Goal: Information Seeking & Learning: Compare options

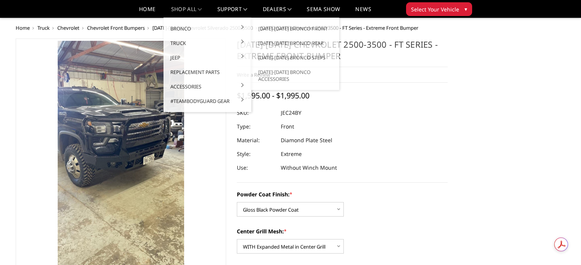
select select "3278"
select select "3280"
select select "3282"
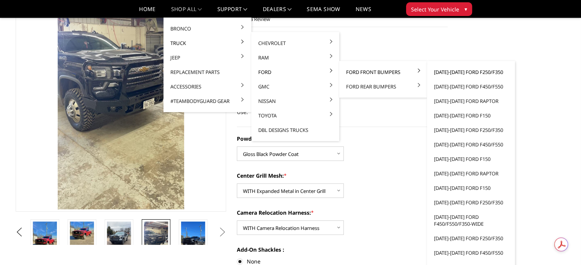
click at [453, 71] on link "[DATE]-[DATE] Ford F250/F350" at bounding box center [471, 72] width 82 height 15
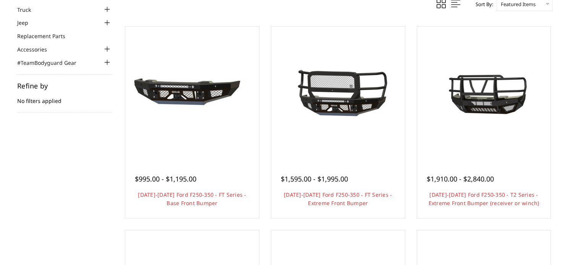
scroll to position [115, 0]
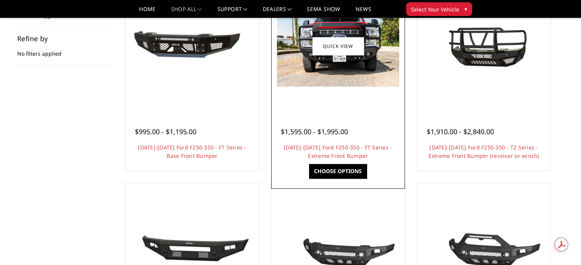
click at [337, 69] on img at bounding box center [338, 45] width 122 height 81
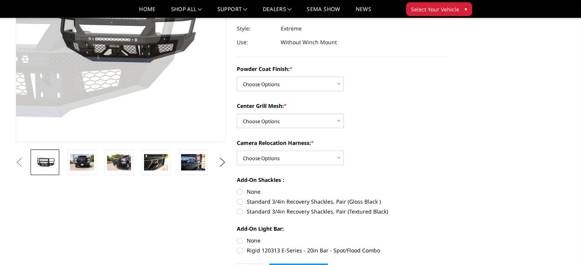
scroll to position [153, 0]
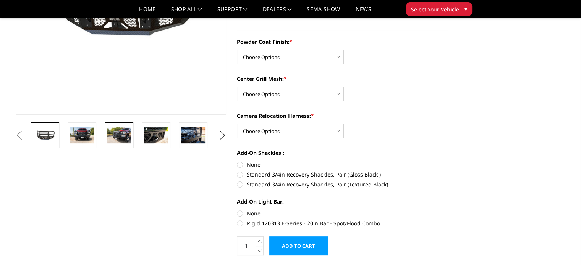
click at [124, 137] on img at bounding box center [119, 135] width 24 height 16
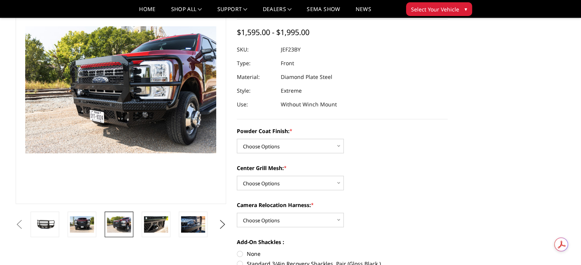
scroll to position [57, 0]
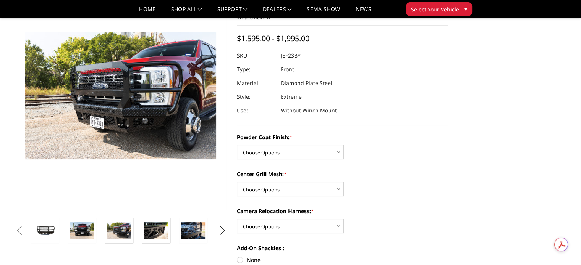
click at [158, 229] on img at bounding box center [156, 231] width 24 height 16
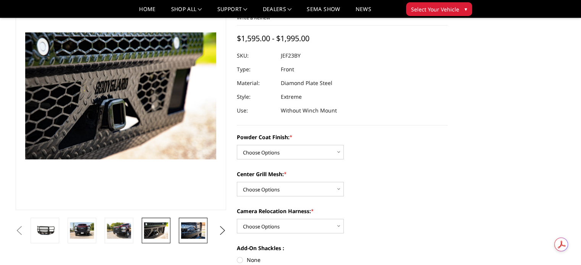
click at [194, 232] on img at bounding box center [193, 231] width 24 height 16
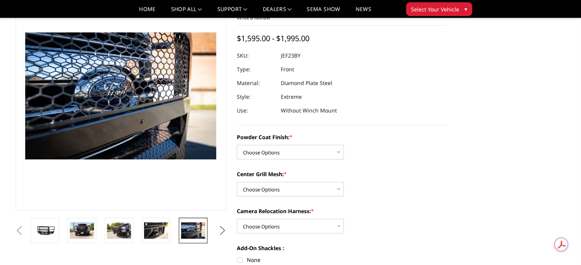
click at [223, 230] on button "Next" at bounding box center [221, 230] width 11 height 11
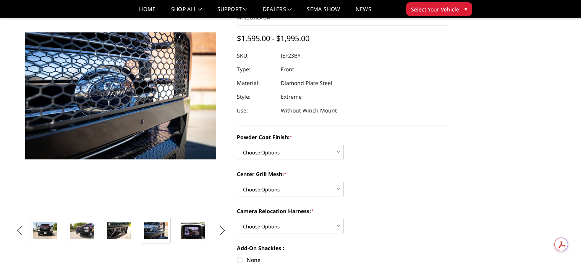
click at [223, 230] on button "Next" at bounding box center [221, 230] width 11 height 11
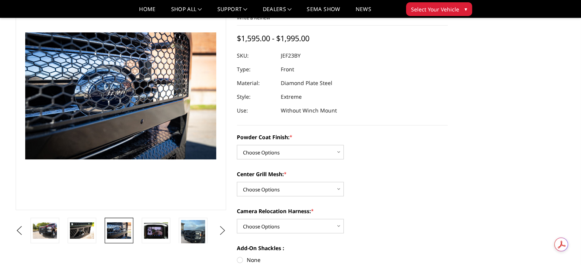
click at [223, 230] on button "Next" at bounding box center [221, 230] width 11 height 11
click at [187, 233] on img at bounding box center [193, 236] width 24 height 32
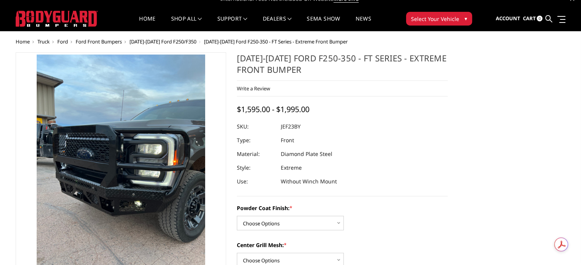
scroll to position [47, 0]
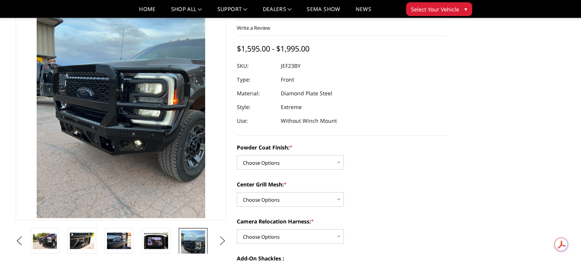
click at [221, 238] on button "Next" at bounding box center [221, 241] width 11 height 11
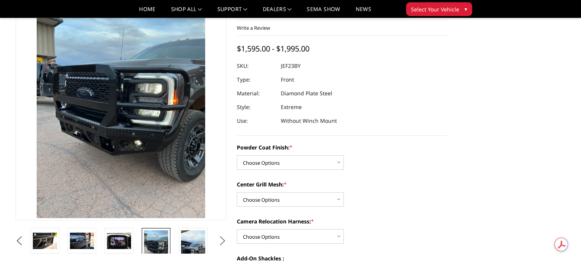
click at [221, 238] on button "Next" at bounding box center [221, 241] width 11 height 11
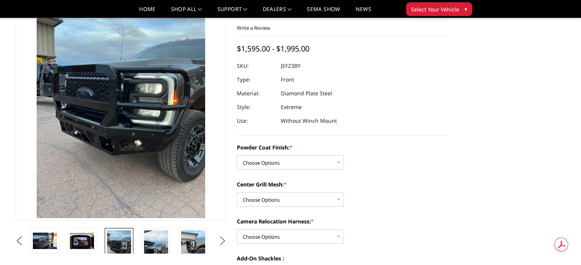
click at [221, 238] on button "Next" at bounding box center [221, 241] width 11 height 11
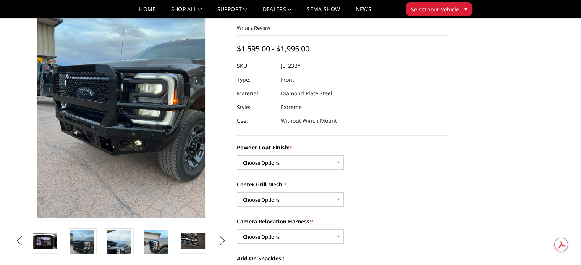
click at [126, 243] on img at bounding box center [119, 252] width 24 height 43
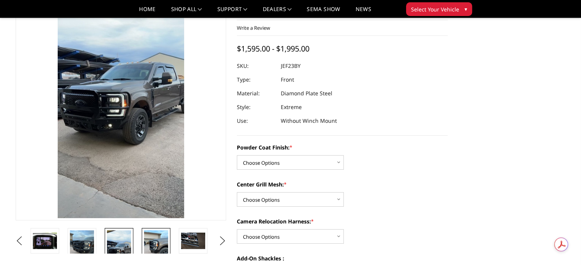
click at [159, 241] on img at bounding box center [156, 247] width 24 height 32
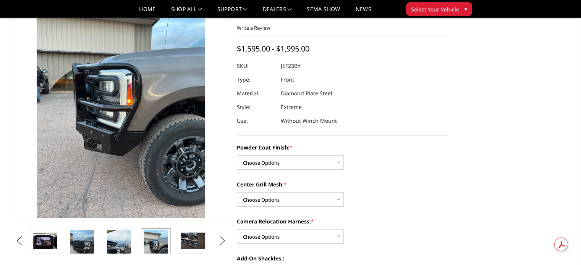
click at [222, 239] on button "Next" at bounding box center [221, 241] width 11 height 11
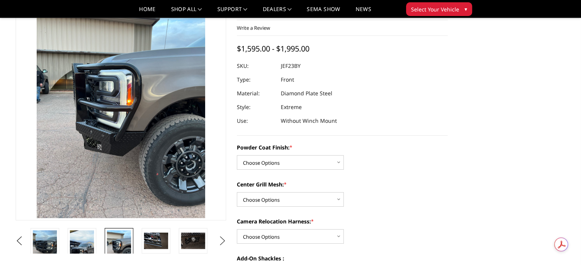
click at [222, 239] on button "Next" at bounding box center [221, 241] width 11 height 11
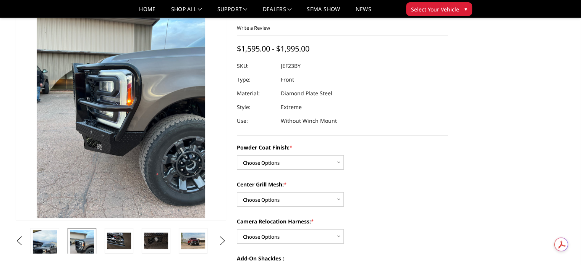
click at [222, 239] on button "Next" at bounding box center [221, 241] width 11 height 11
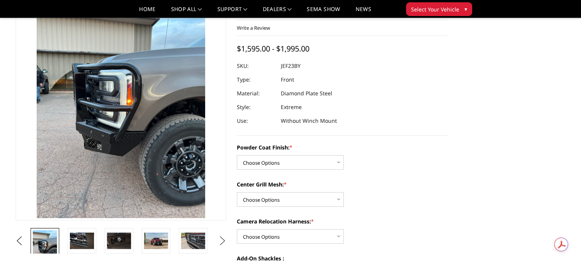
click at [222, 239] on button "Next" at bounding box center [221, 241] width 11 height 11
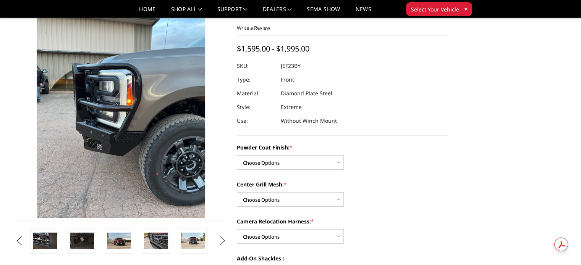
click at [222, 239] on button "Next" at bounding box center [221, 241] width 11 height 11
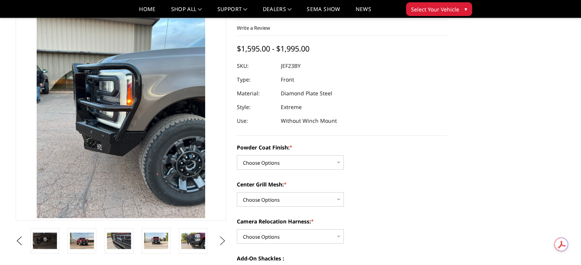
click at [222, 239] on button "Next" at bounding box center [221, 241] width 11 height 11
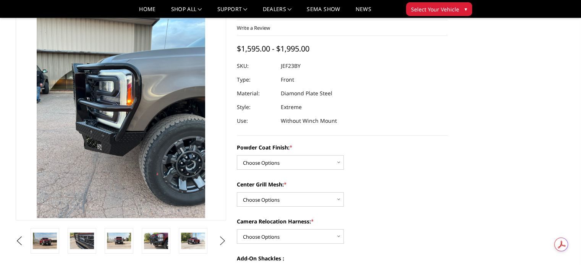
click at [222, 239] on button "Next" at bounding box center [221, 241] width 11 height 11
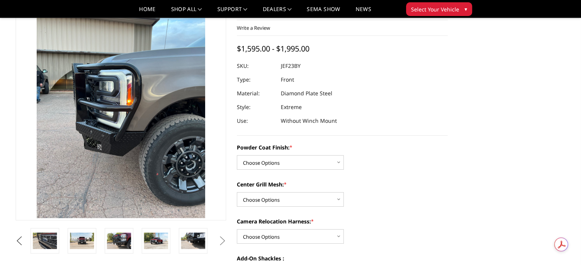
click at [19, 238] on button "Previous" at bounding box center [19, 241] width 11 height 11
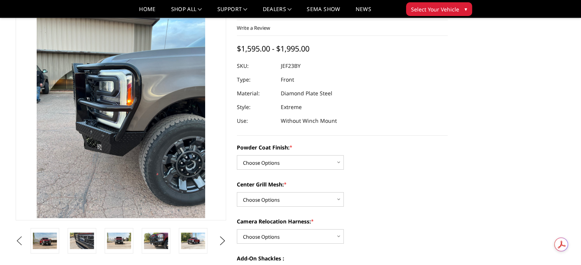
click at [19, 238] on button "Previous" at bounding box center [19, 241] width 11 height 11
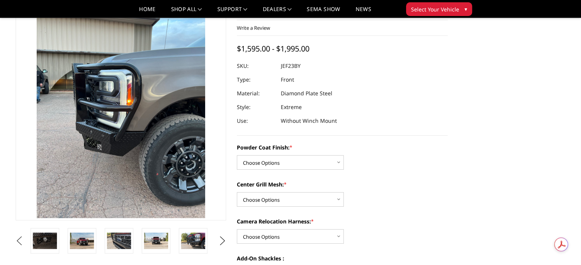
click at [19, 238] on button "Previous" at bounding box center [19, 241] width 11 height 11
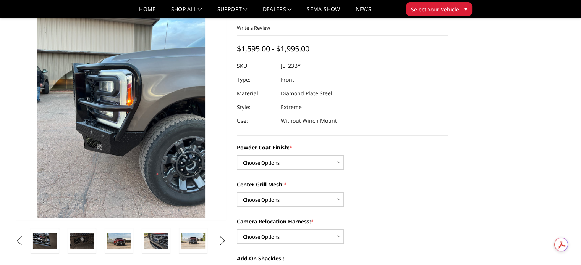
click at [19, 238] on button "Previous" at bounding box center [19, 241] width 11 height 11
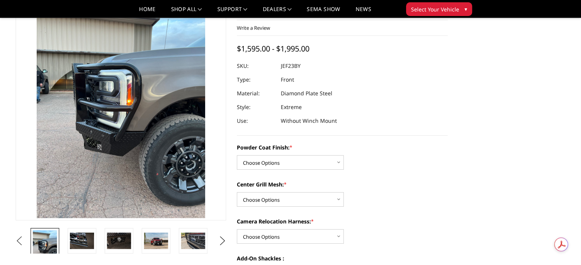
click at [19, 238] on button "Previous" at bounding box center [19, 241] width 11 height 11
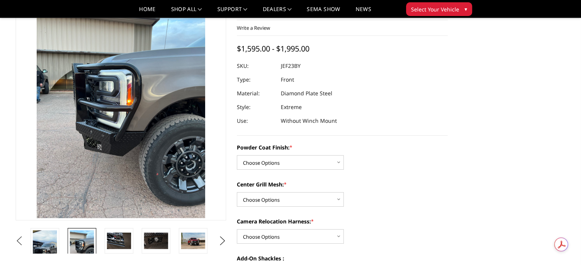
click at [19, 238] on button "Previous" at bounding box center [19, 241] width 11 height 11
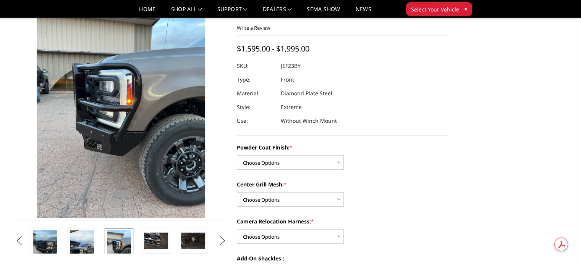
click at [19, 238] on button "Previous" at bounding box center [19, 241] width 11 height 11
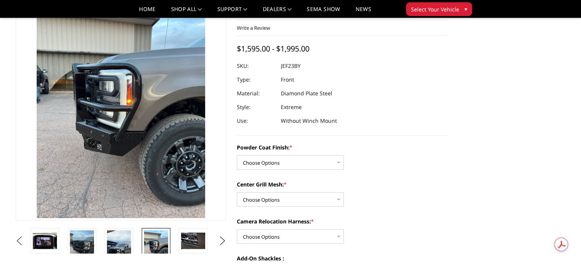
click at [19, 238] on button "Previous" at bounding box center [19, 241] width 11 height 11
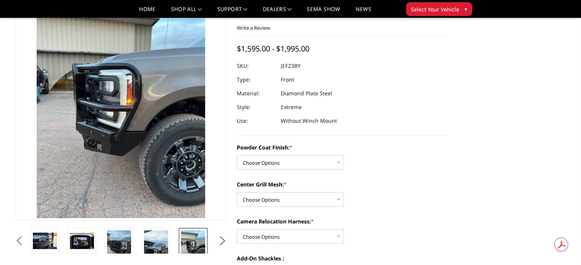
click at [19, 238] on button "Previous" at bounding box center [19, 241] width 11 height 11
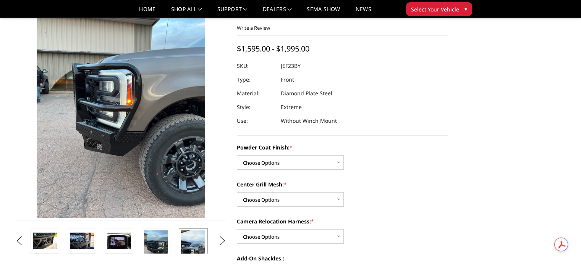
click at [195, 245] on img at bounding box center [193, 252] width 24 height 43
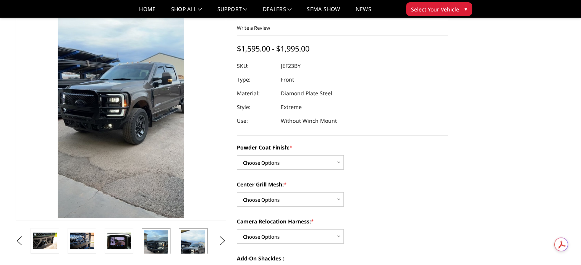
click at [156, 243] on img at bounding box center [156, 247] width 24 height 32
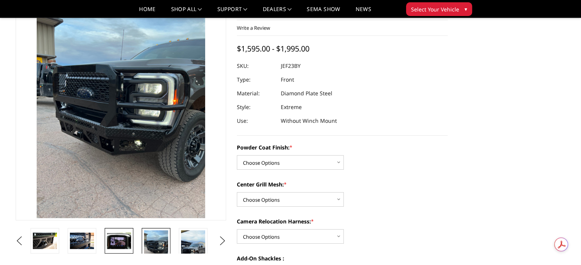
click at [119, 240] on img at bounding box center [119, 241] width 24 height 16
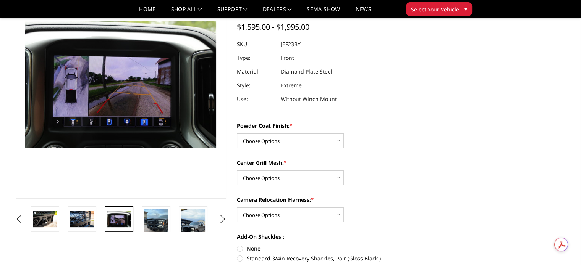
scroll to position [57, 0]
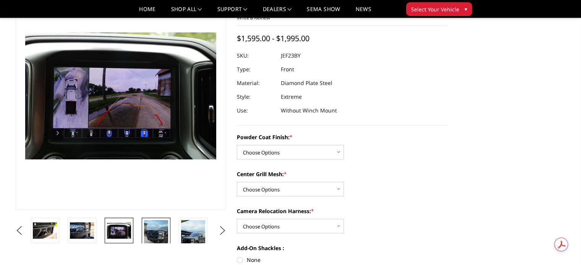
click at [154, 231] on img at bounding box center [156, 236] width 24 height 32
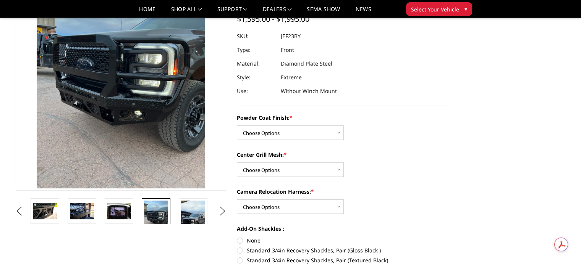
scroll to position [95, 0]
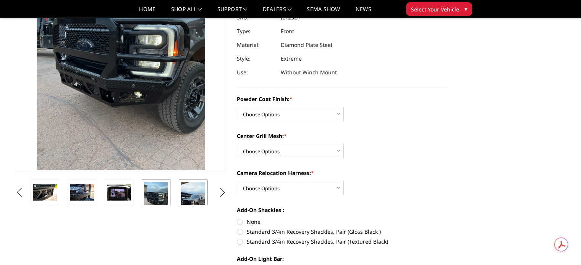
click at [186, 201] on img at bounding box center [193, 203] width 24 height 43
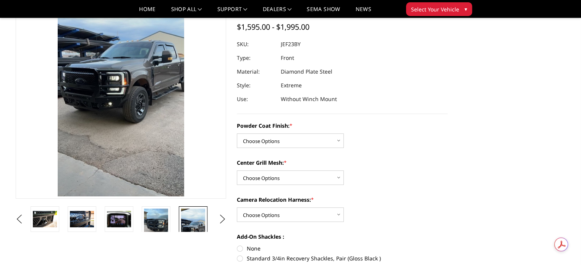
scroll to position [57, 0]
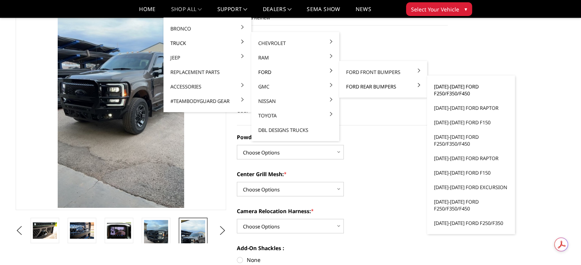
click at [446, 88] on link "[DATE]-[DATE] Ford F250/F350/F450" at bounding box center [471, 89] width 82 height 21
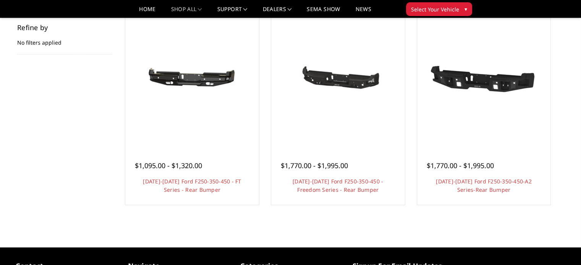
scroll to position [115, 0]
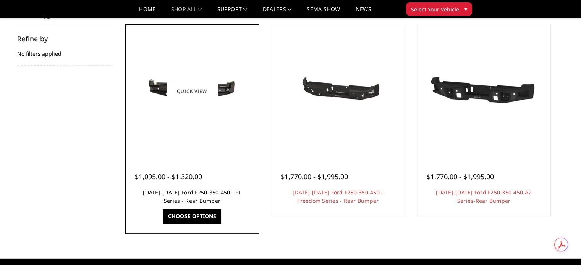
click at [192, 193] on link "2023-2025 Ford F250-350-450 - FT Series - Rear Bumper" at bounding box center [192, 197] width 98 height 16
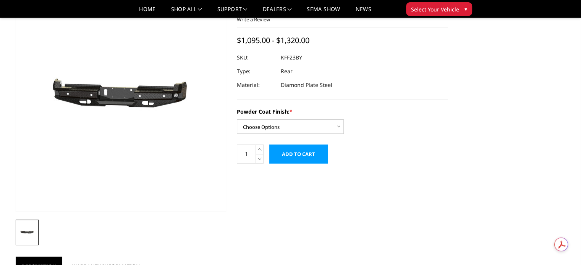
scroll to position [38, 0]
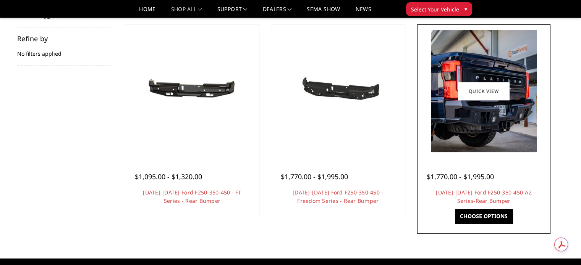
click at [478, 112] on img at bounding box center [484, 91] width 106 height 122
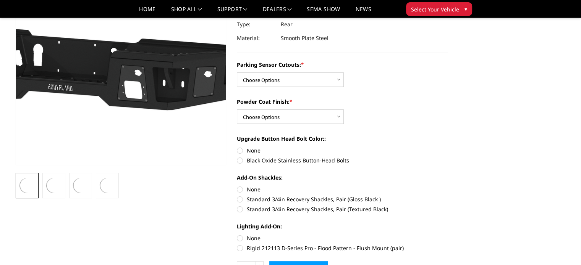
scroll to position [115, 0]
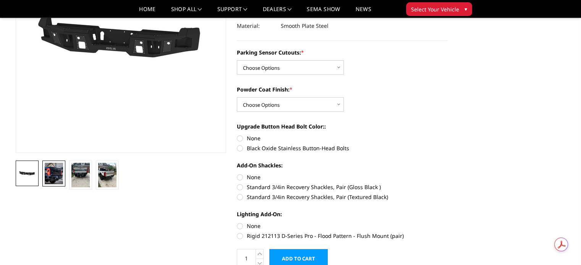
click at [49, 177] on img at bounding box center [54, 173] width 18 height 21
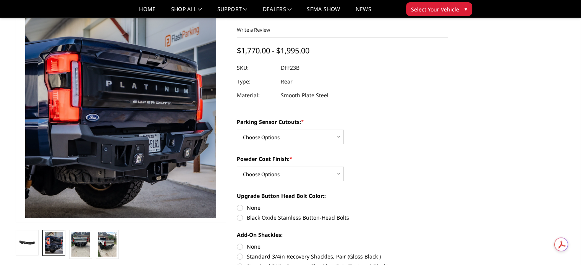
scroll to position [58, 0]
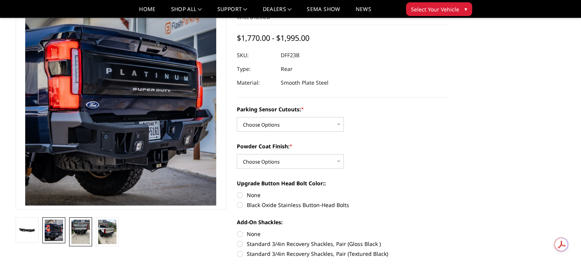
click at [80, 231] on img at bounding box center [80, 232] width 18 height 24
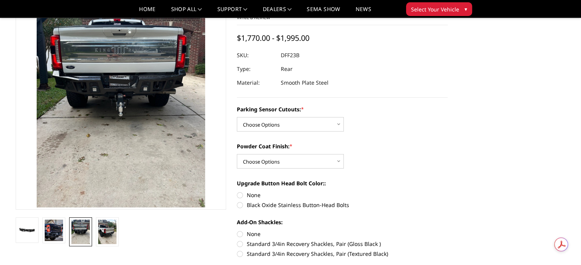
scroll to position [56, 0]
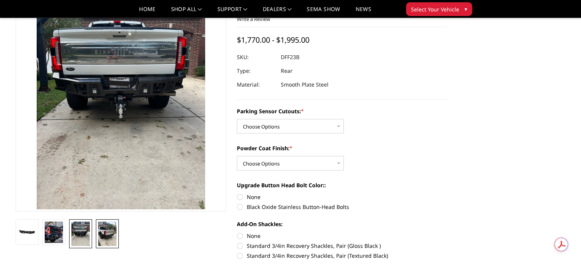
click at [107, 233] on img at bounding box center [107, 234] width 18 height 24
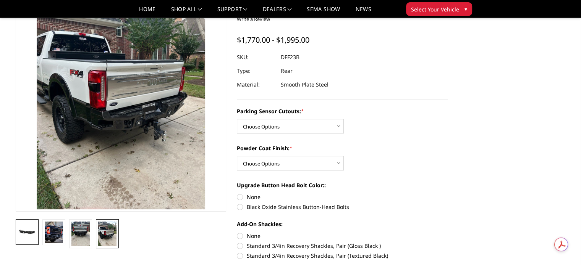
click at [26, 229] on img at bounding box center [27, 232] width 18 height 10
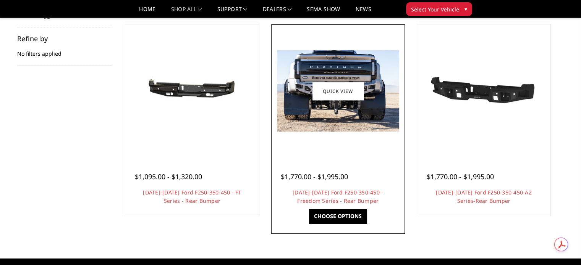
click at [351, 124] on img at bounding box center [338, 90] width 122 height 81
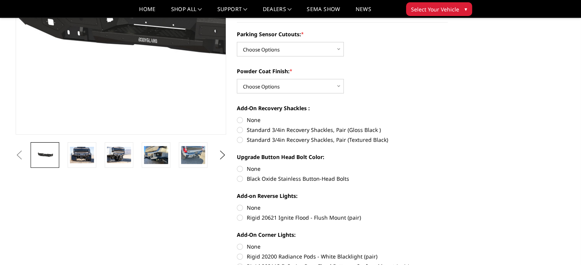
scroll to position [153, 0]
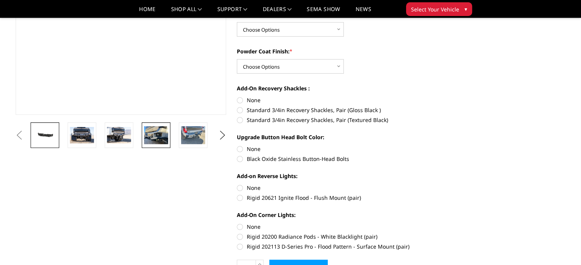
click at [161, 134] on img at bounding box center [156, 135] width 24 height 18
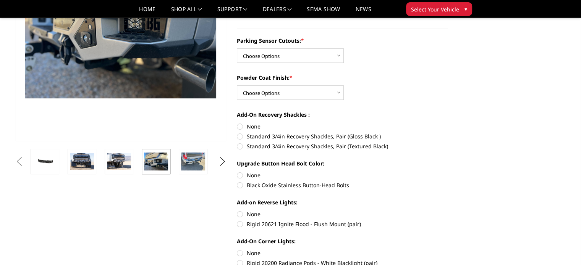
scroll to position [50, 0]
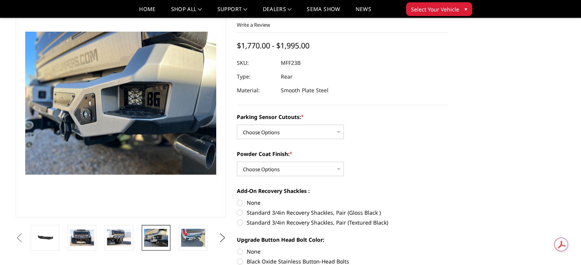
click at [222, 236] on button "Next" at bounding box center [221, 237] width 11 height 11
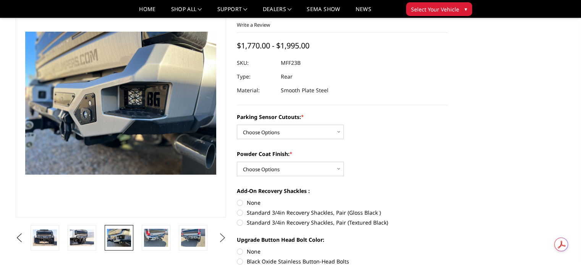
click at [222, 236] on button "Next" at bounding box center [221, 237] width 11 height 11
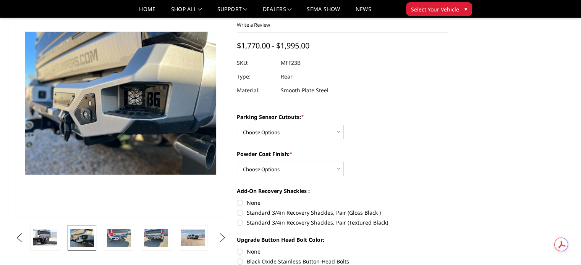
click at [222, 236] on button "Next" at bounding box center [221, 237] width 11 height 11
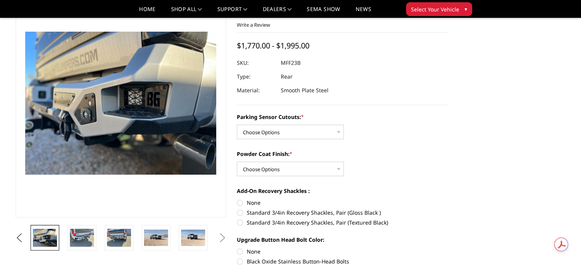
click at [222, 236] on button "Next" at bounding box center [221, 237] width 11 height 11
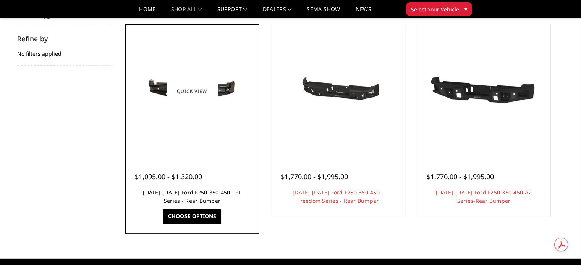
click at [185, 195] on link "[DATE]-[DATE] Ford F250-350-450 - FT Series - Rear Bumper" at bounding box center [192, 197] width 98 height 16
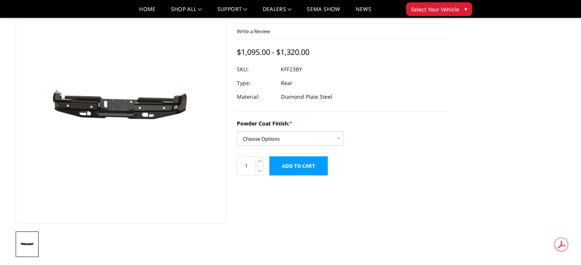
scroll to position [38, 0]
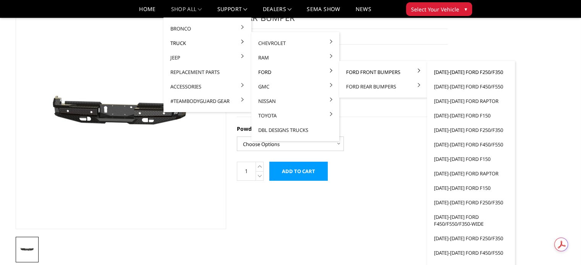
click at [473, 71] on link "[DATE]-[DATE] Ford F250/F350" at bounding box center [471, 72] width 82 height 15
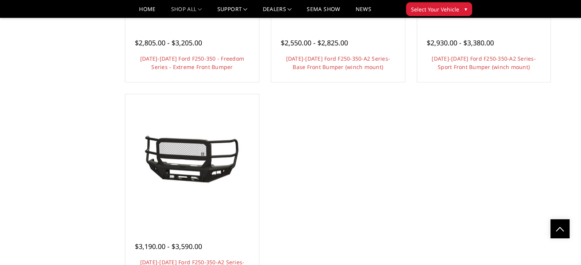
scroll to position [649, 0]
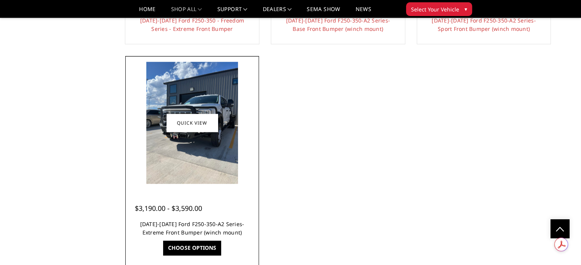
click at [192, 224] on link "[DATE]-[DATE] Ford F250-350-A2 Series-Extreme Front Bumper (winch mount)" at bounding box center [192, 229] width 104 height 16
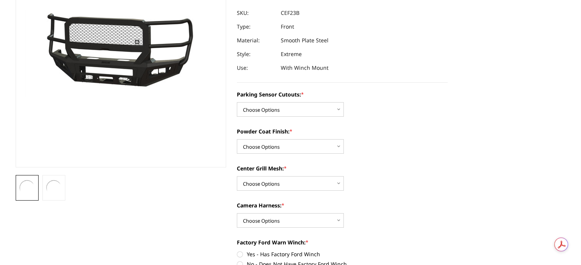
scroll to position [153, 0]
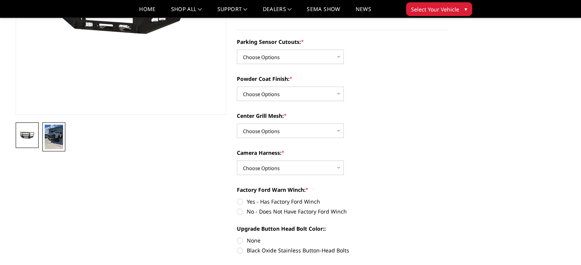
click at [49, 137] on img at bounding box center [54, 137] width 18 height 24
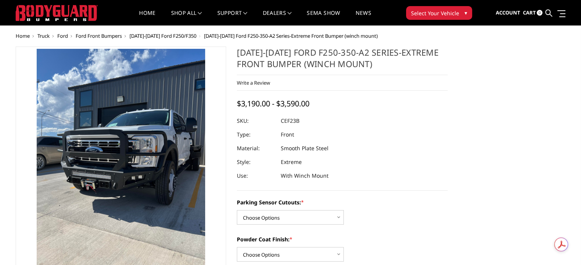
scroll to position [8, 0]
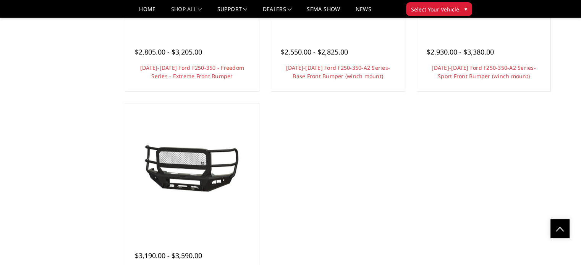
scroll to position [518, 0]
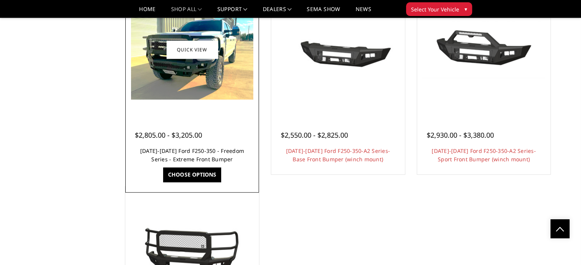
click at [157, 152] on link "[DATE]-[DATE] Ford F250-350 - Freedom Series - Extreme Front Bumper" at bounding box center [192, 155] width 104 height 16
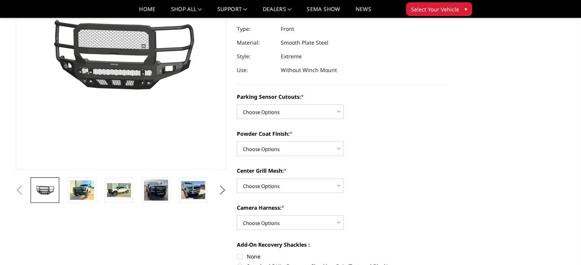
scroll to position [115, 0]
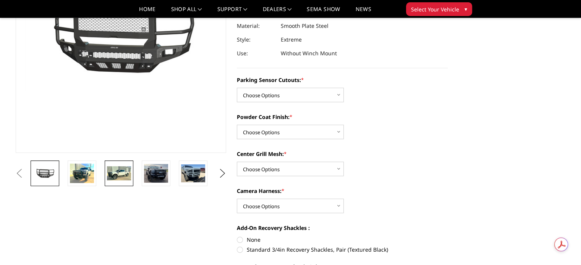
click at [119, 178] on img at bounding box center [119, 173] width 24 height 15
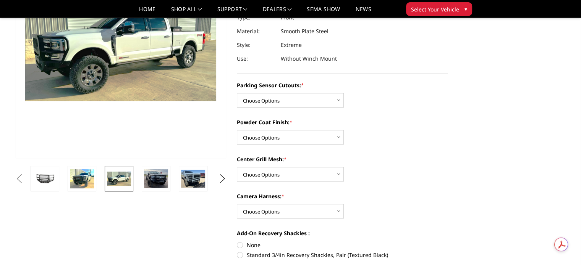
scroll to position [71, 0]
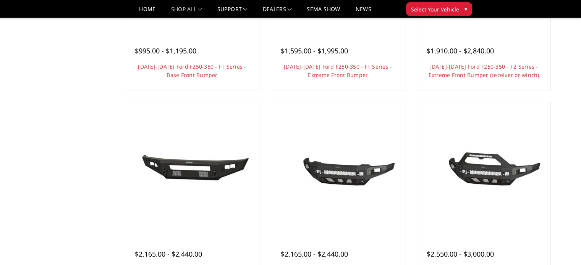
scroll to position [98, 0]
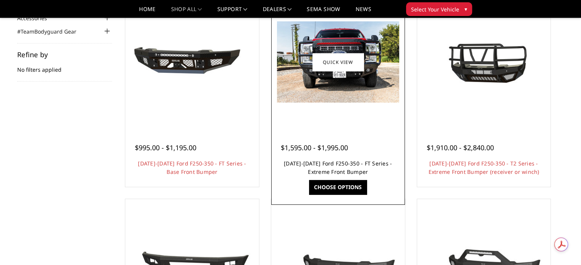
click at [358, 166] on link "[DATE]-[DATE] Ford F250-350 - FT Series - Extreme Front Bumper" at bounding box center [338, 168] width 108 height 16
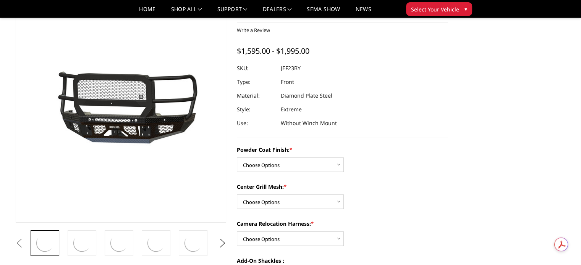
scroll to position [76, 0]
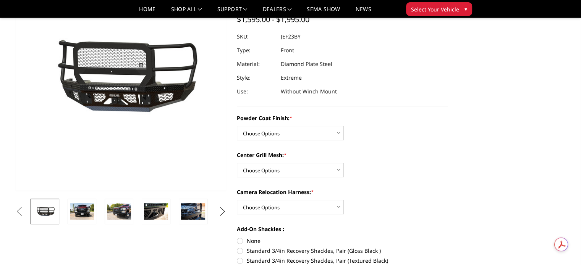
click at [221, 209] on button "Next" at bounding box center [221, 211] width 11 height 11
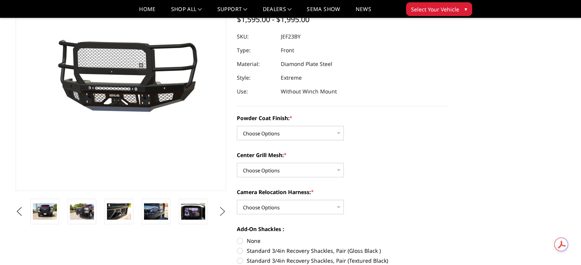
click at [221, 209] on button "Next" at bounding box center [221, 211] width 11 height 11
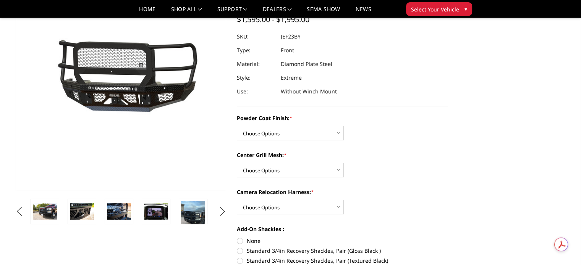
click at [221, 209] on button "Next" at bounding box center [221, 211] width 11 height 11
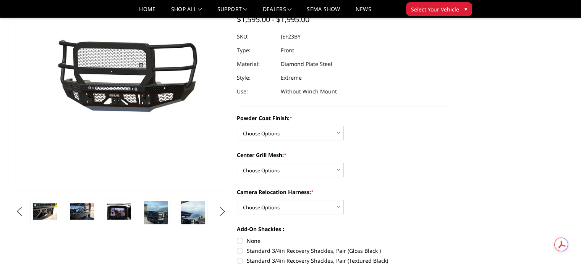
click at [221, 209] on button "Next" at bounding box center [221, 211] width 11 height 11
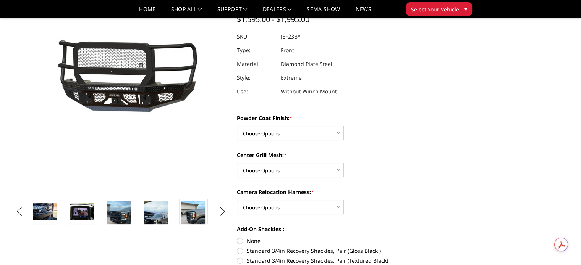
click at [191, 212] on img at bounding box center [193, 217] width 24 height 32
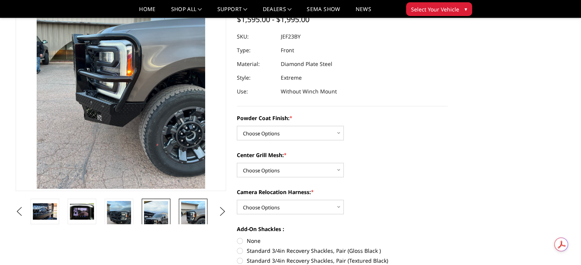
click at [156, 218] on img at bounding box center [156, 222] width 24 height 43
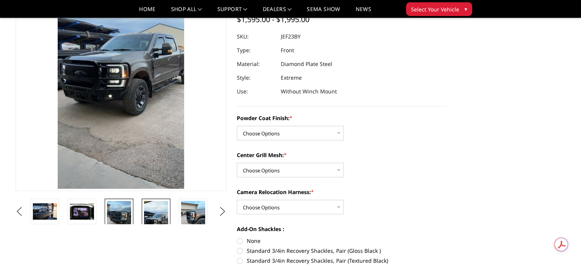
click at [121, 212] on img at bounding box center [119, 217] width 24 height 32
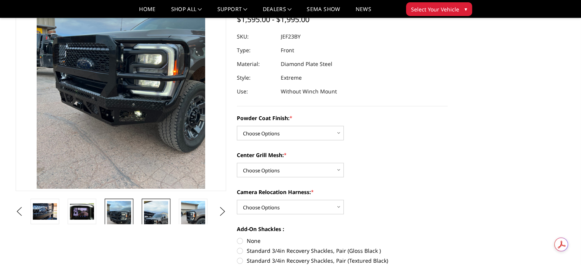
click at [157, 217] on img at bounding box center [156, 222] width 24 height 43
